Goal: Information Seeking & Learning: Learn about a topic

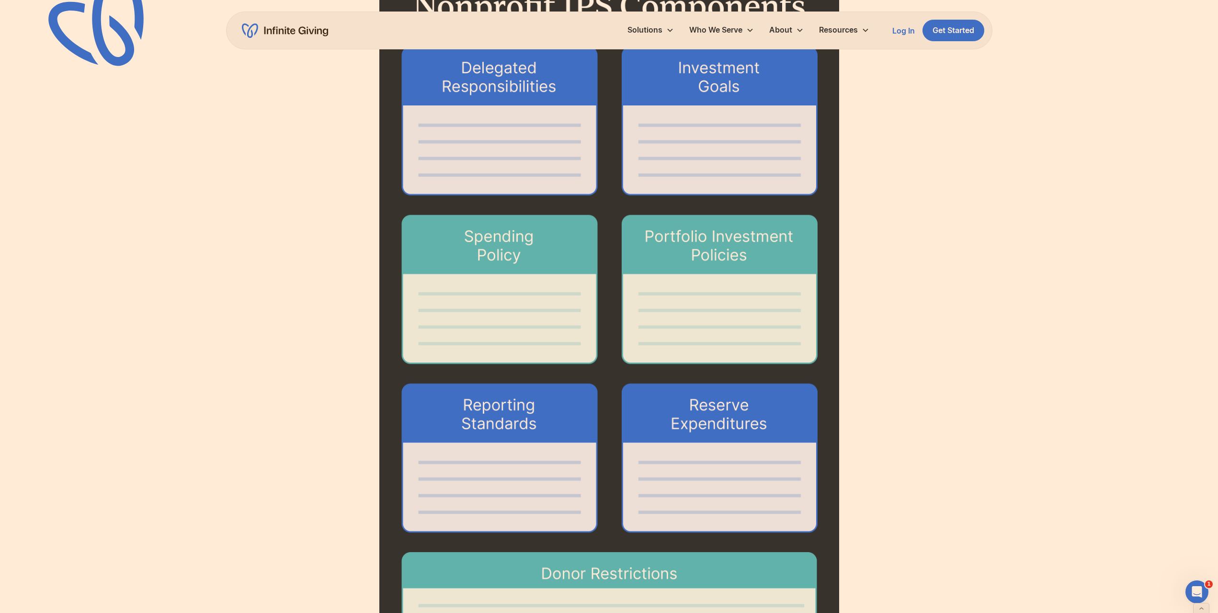
scroll to position [1869, 0]
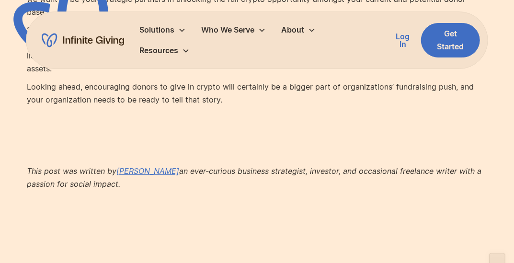
scroll to position [1198, 0]
